Goal: Check status: Check status

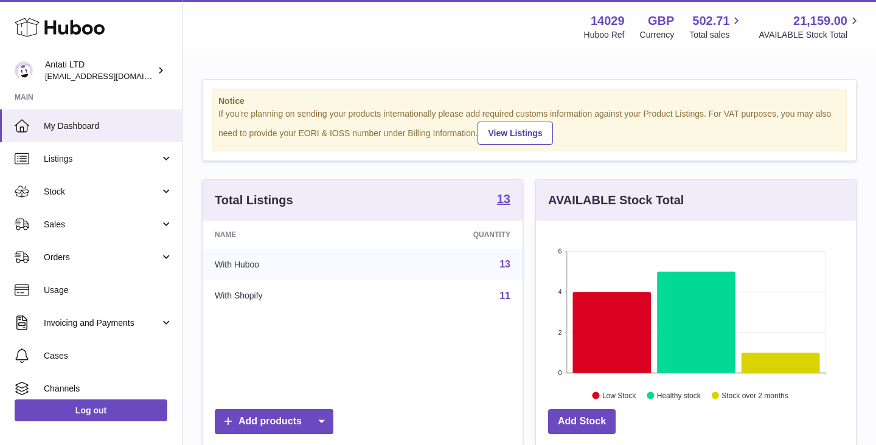
scroll to position [190, 320]
click at [690, 326] on icon at bounding box center [696, 323] width 78 height 102
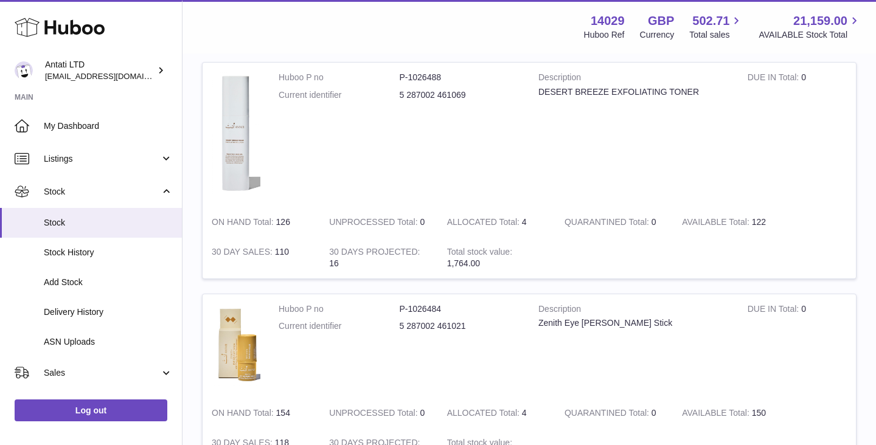
scroll to position [713, 0]
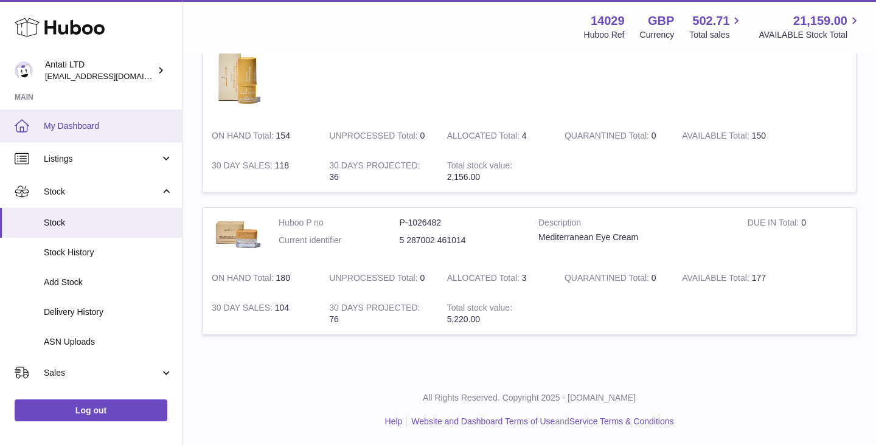
click at [68, 125] on span "My Dashboard" at bounding box center [108, 126] width 129 height 12
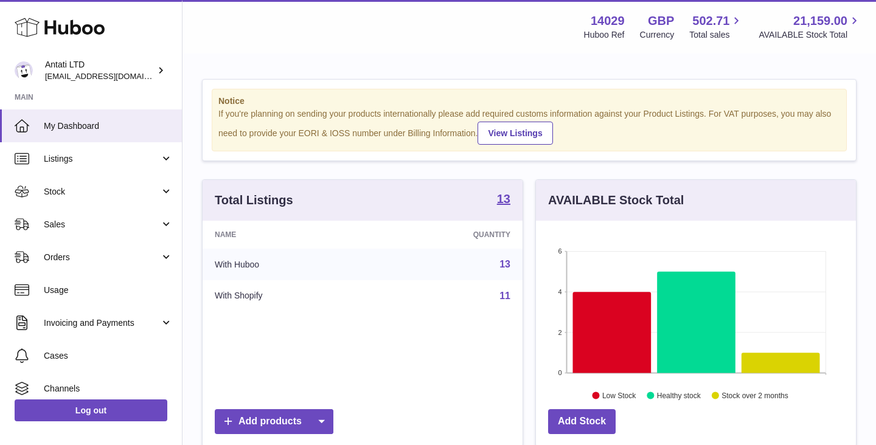
scroll to position [190, 320]
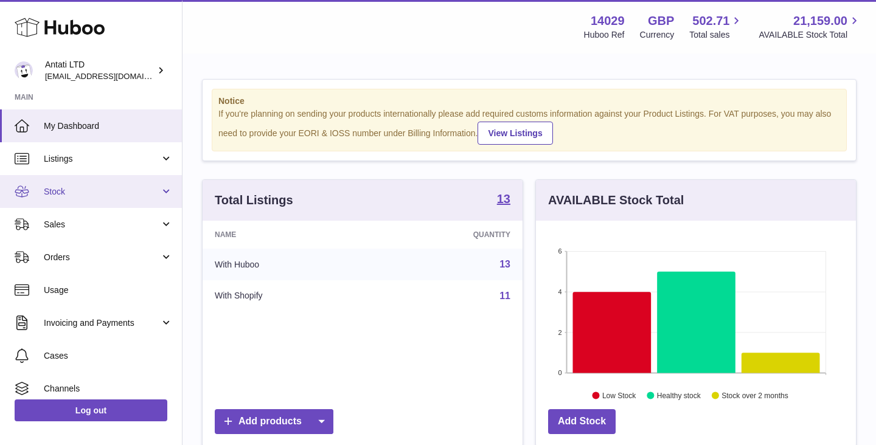
click at [136, 201] on link "Stock" at bounding box center [91, 191] width 182 height 33
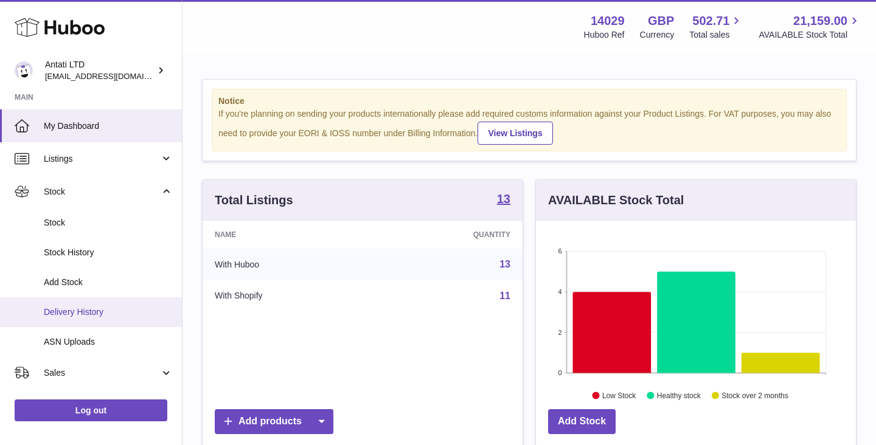
click at [90, 308] on span "Delivery History" at bounding box center [108, 313] width 129 height 12
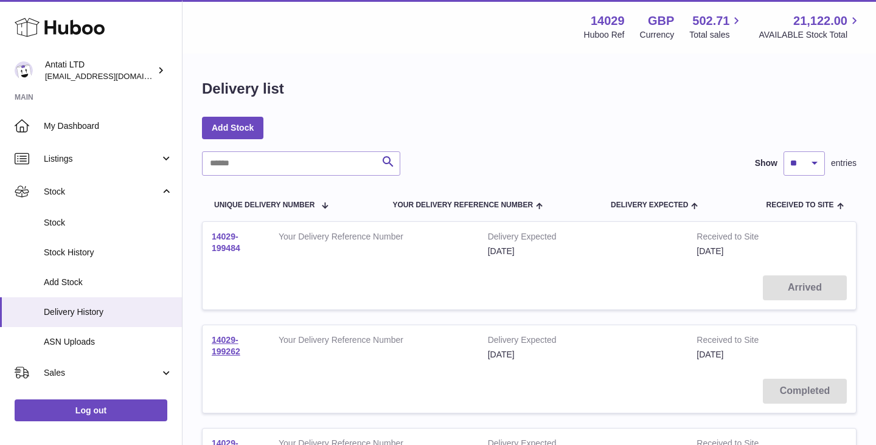
drag, startPoint x: 242, startPoint y: 246, endPoint x: 212, endPoint y: 237, distance: 31.4
click at [212, 237] on td "14029-199484" at bounding box center [236, 244] width 67 height 44
copy link "14029-199484"
